Goal: Information Seeking & Learning: Learn about a topic

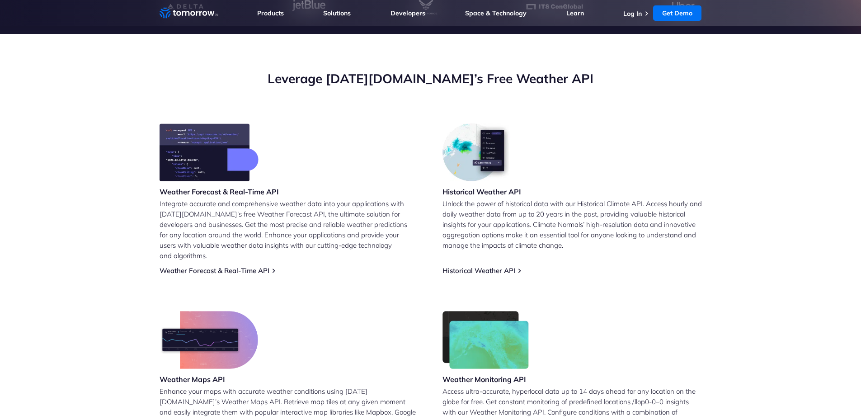
scroll to position [317, 0]
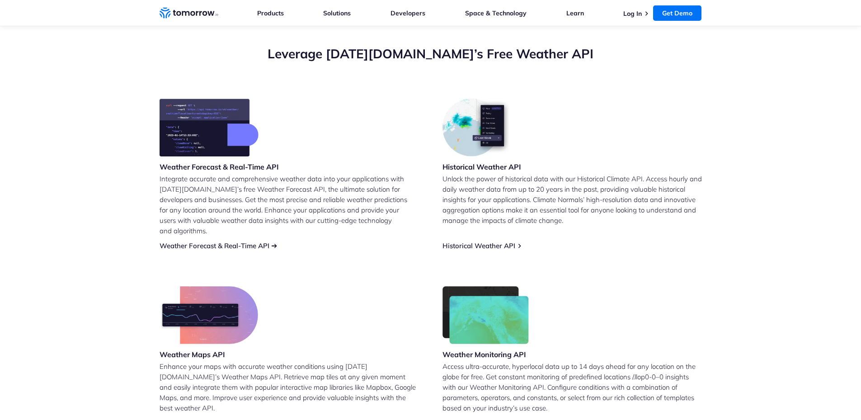
click at [253, 241] on link "Weather Forecast & Real-Time API" at bounding box center [215, 245] width 110 height 9
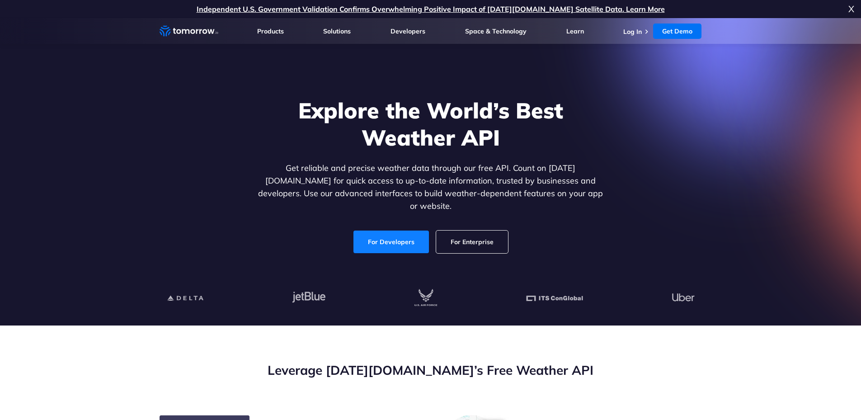
click at [388, 231] on link "For Developers" at bounding box center [392, 242] width 76 height 23
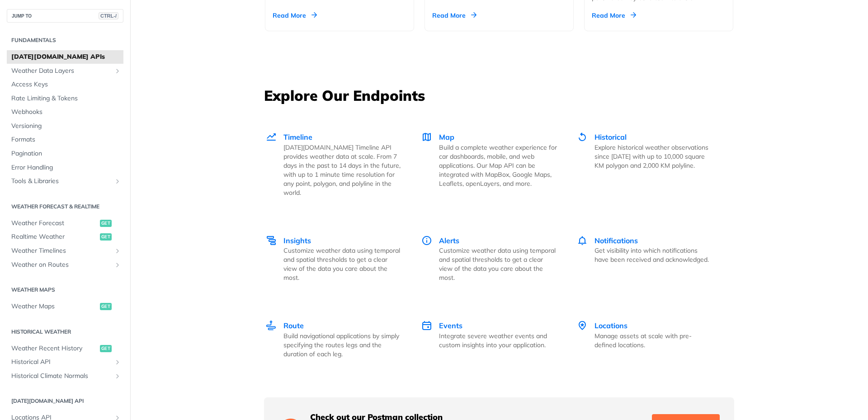
scroll to position [1176, 0]
click at [299, 137] on span "Timeline" at bounding box center [298, 135] width 29 height 9
